Goal: Book appointment/travel/reservation

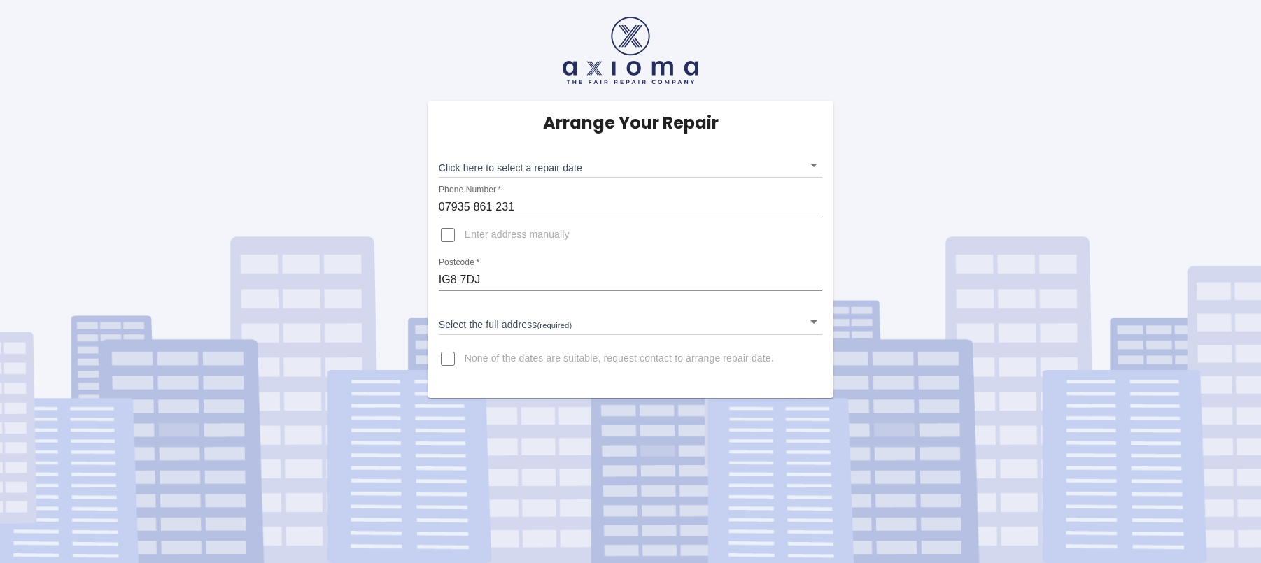
click at [503, 164] on body "Arrange Your Repair Click here to select a repair date ​ Phone Number   * 07935…" at bounding box center [630, 281] width 1261 height 563
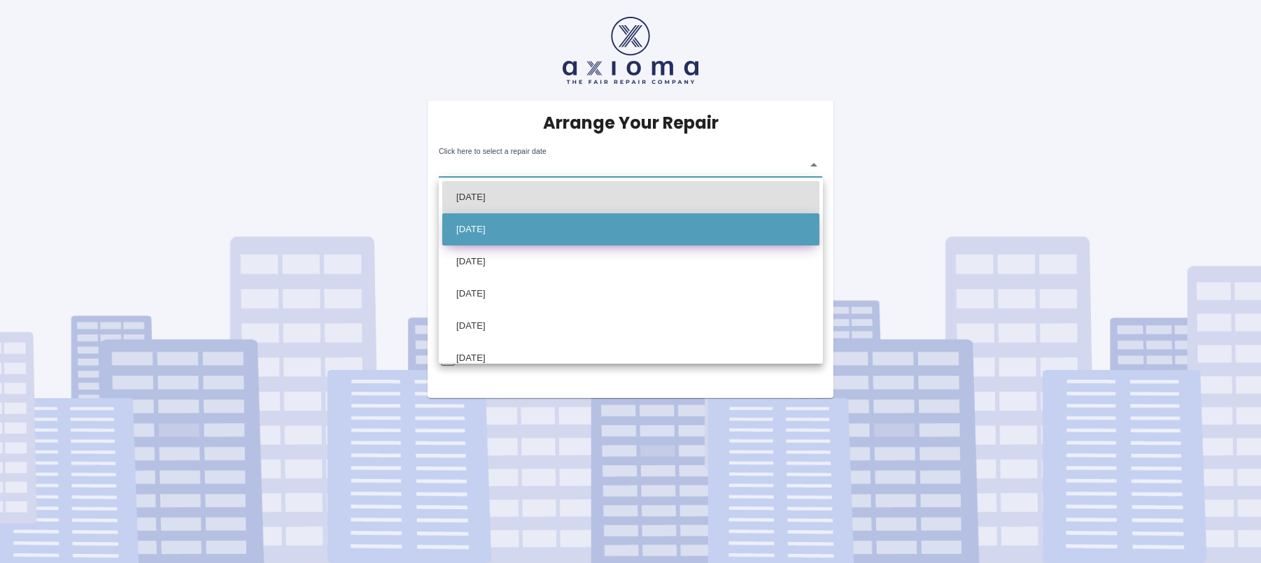
click at [505, 230] on li "Wed Sep 10 2025" at bounding box center [630, 229] width 377 height 32
type input "2025-09-10T00:00:00.000Z"
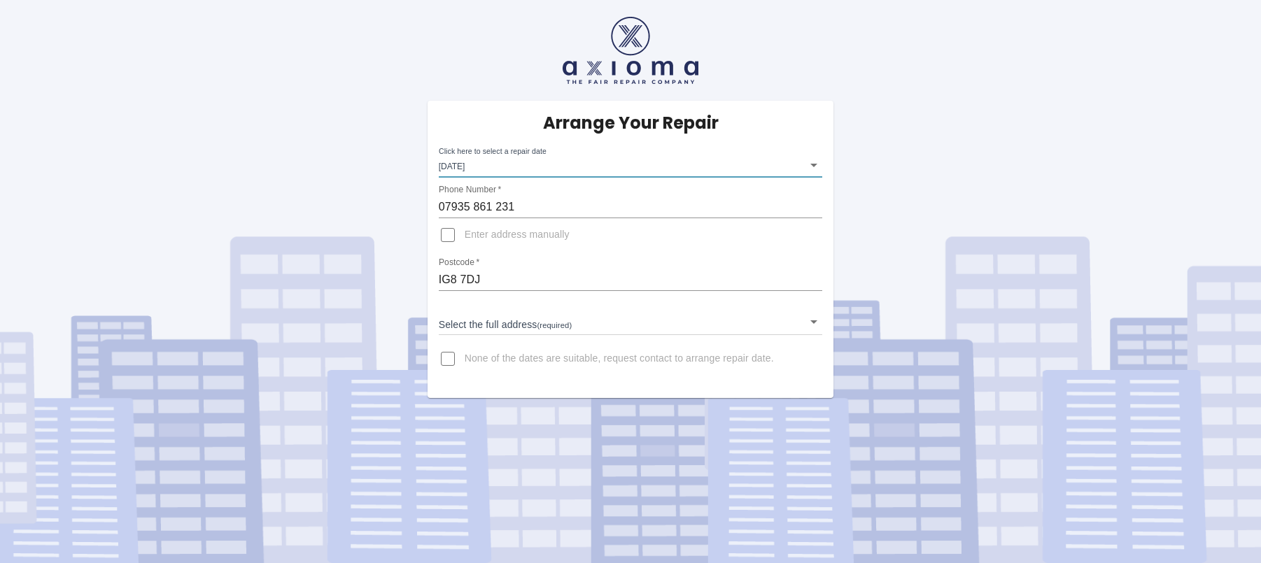
click at [522, 314] on body "Arrange Your Repair Click here to select a repair date Wed Sep 10 2025 2025-09-…" at bounding box center [630, 281] width 1261 height 563
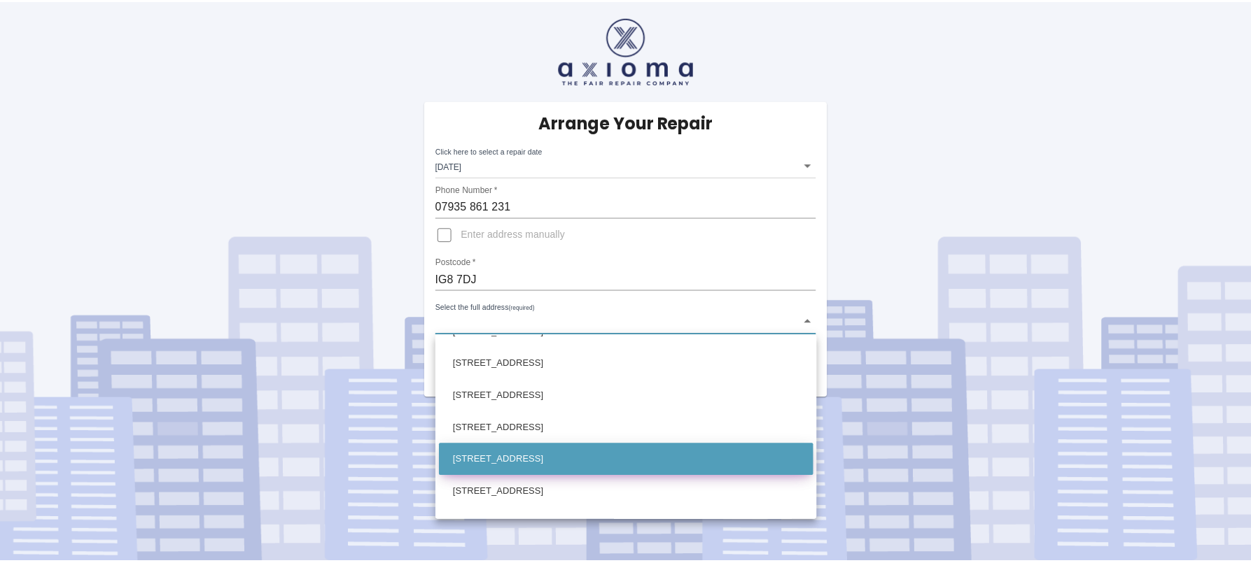
scroll to position [350, 0]
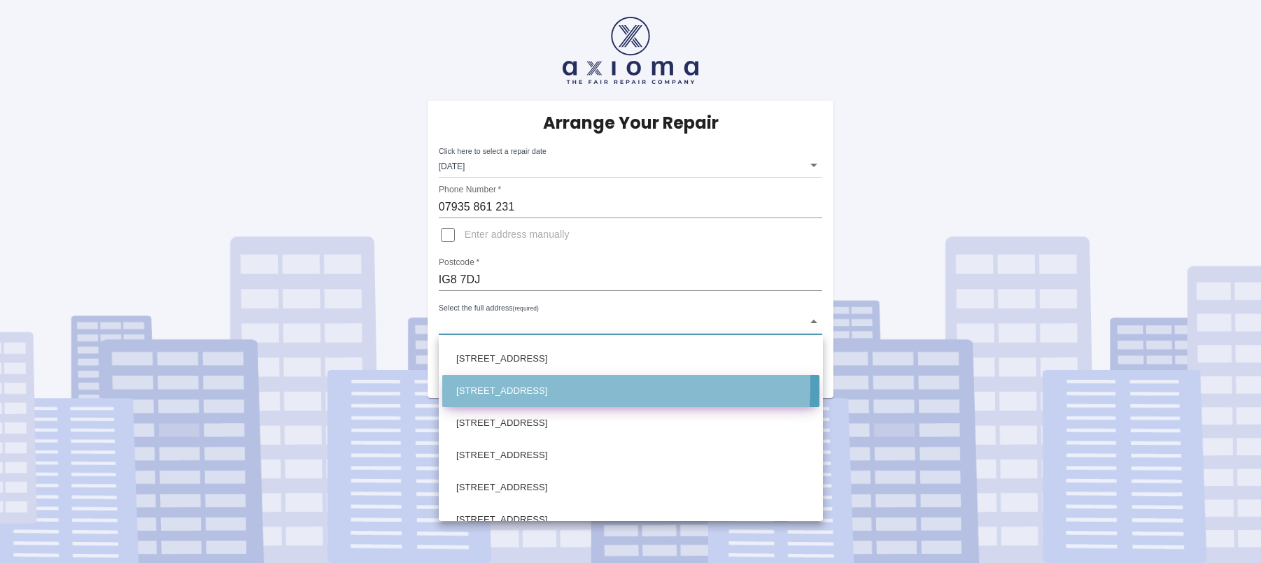
click at [485, 384] on li "11 Fairview Gardens Woodford Green Essex" at bounding box center [630, 391] width 377 height 32
type input "11 Fairview Gardens Woodford Green Essex"
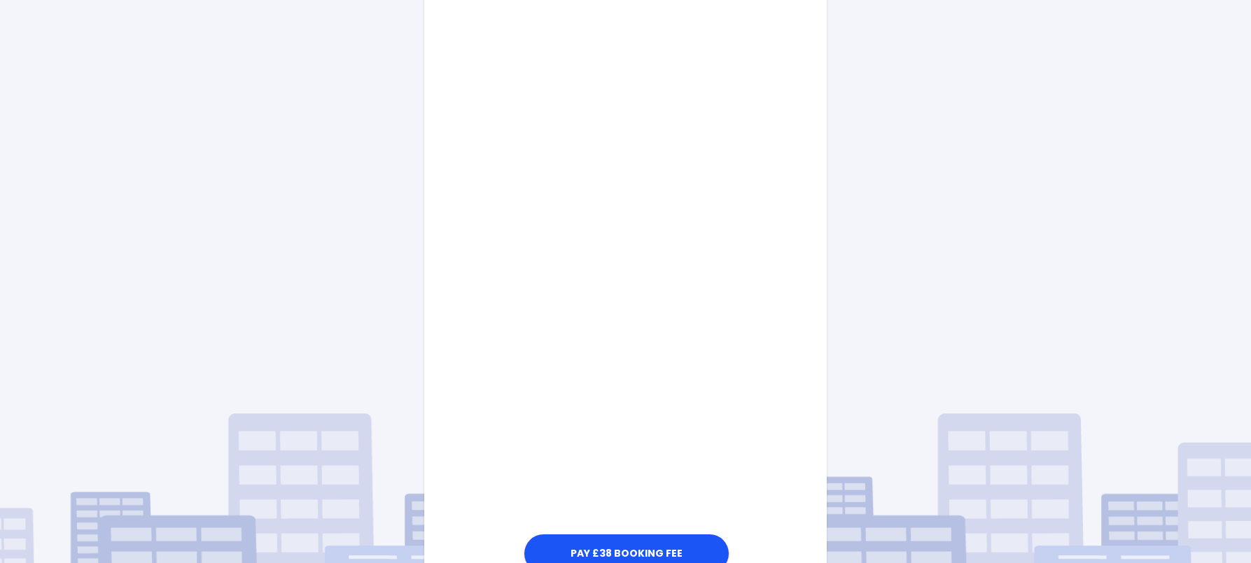
scroll to position [647, 0]
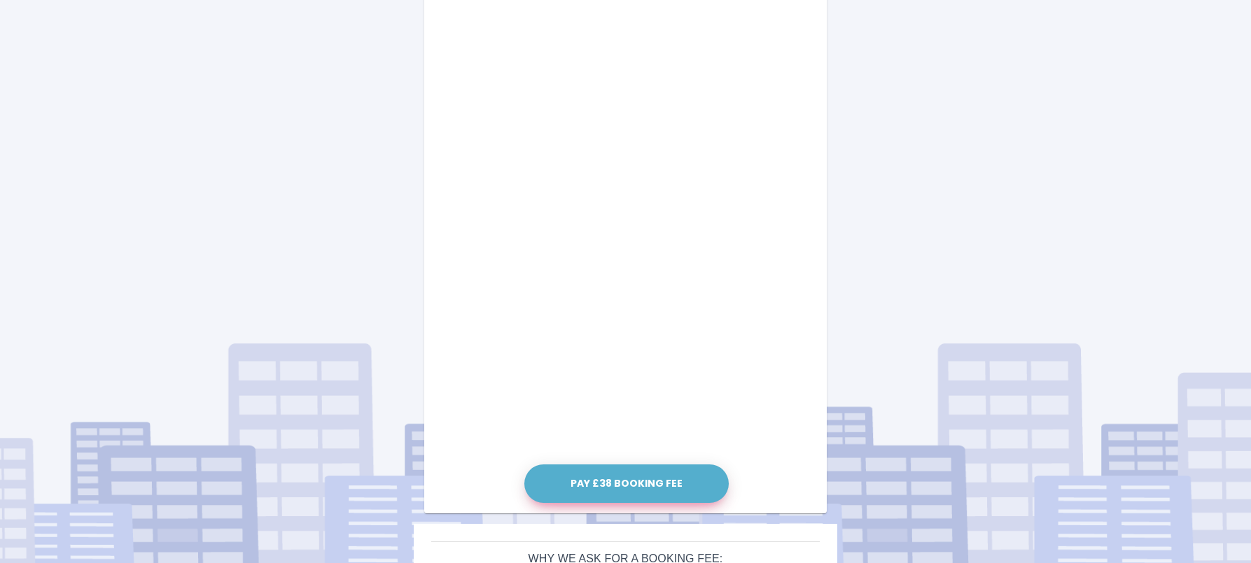
click at [616, 481] on button "Pay £38 Booking Fee" at bounding box center [626, 484] width 204 height 38
